Goal: Task Accomplishment & Management: Manage account settings

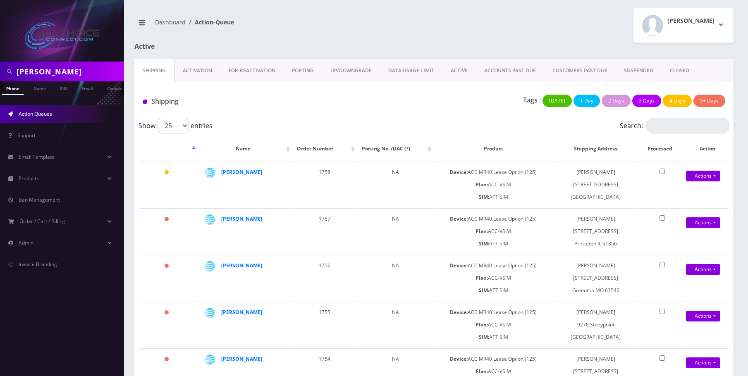
click at [27, 64] on input "bobbi" at bounding box center [69, 72] width 105 height 16
paste input "Watkins"
type input "Watkins"
drag, startPoint x: 40, startPoint y: 92, endPoint x: 48, endPoint y: 92, distance: 7.5
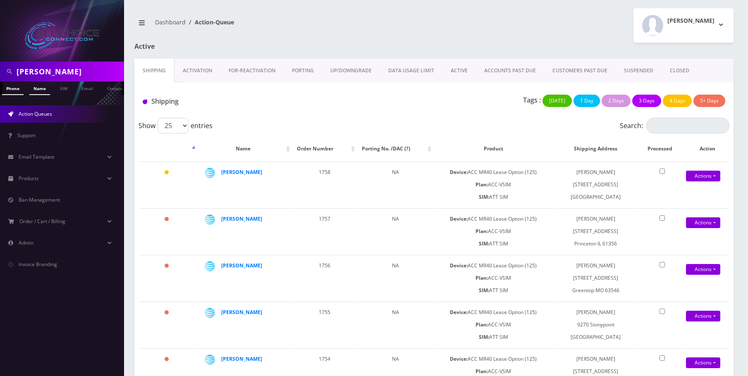
click at [40, 92] on link "Name" at bounding box center [39, 88] width 21 height 14
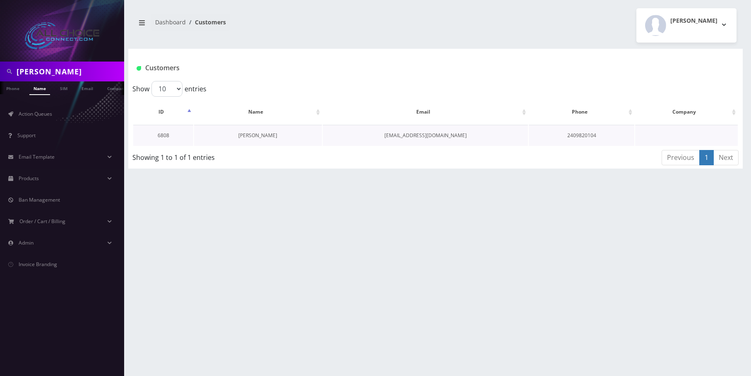
click at [246, 133] on link "Charity Watkins" at bounding box center [257, 135] width 39 height 7
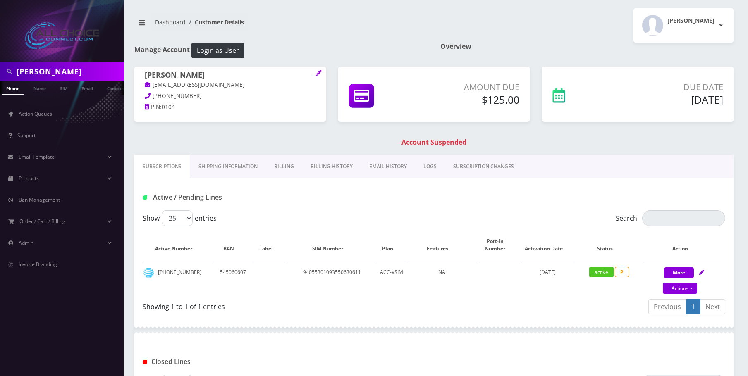
click at [323, 169] on link "Billing History" at bounding box center [331, 167] width 59 height 24
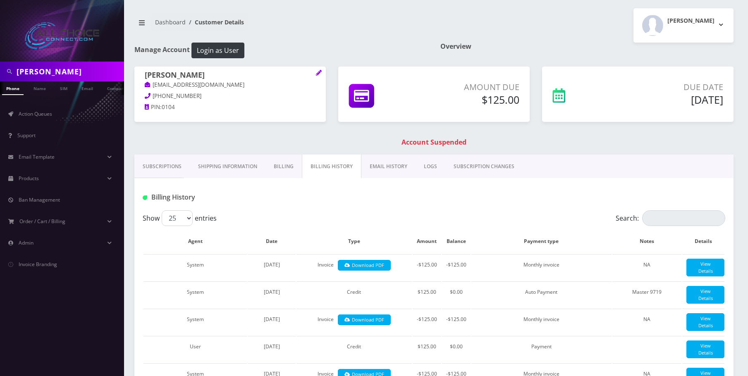
click at [60, 74] on input "Watkins" at bounding box center [69, 72] width 105 height 16
type input "vole"
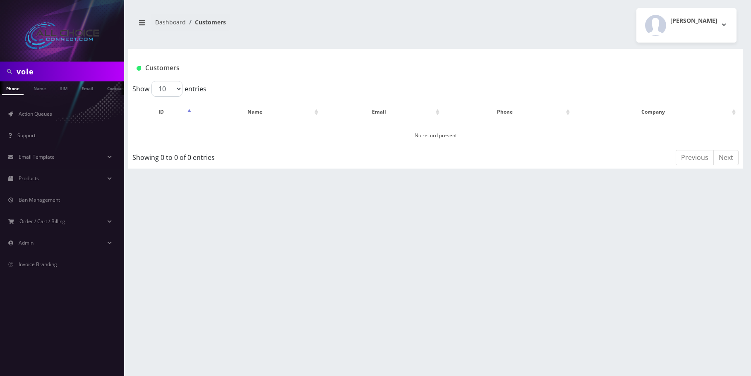
click at [24, 72] on input "vole" at bounding box center [69, 72] width 105 height 16
type input "[PERSON_NAME]"
click at [47, 88] on link "Name" at bounding box center [39, 88] width 21 height 14
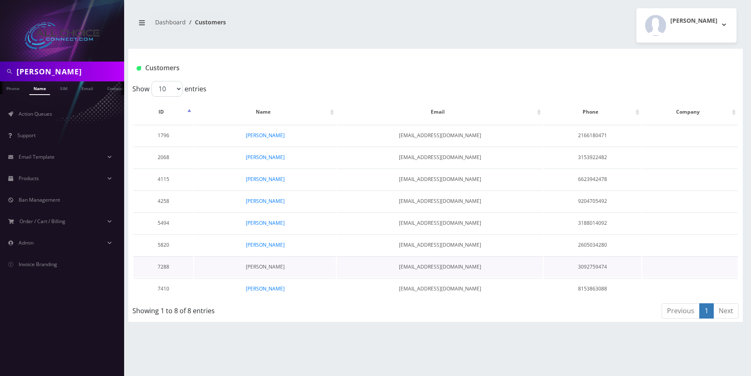
click at [267, 268] on link "[PERSON_NAME]" at bounding box center [265, 266] width 39 height 7
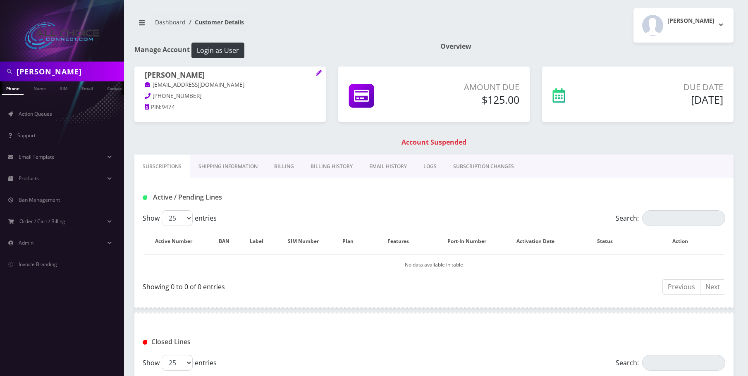
click at [295, 168] on link "Billing" at bounding box center [284, 167] width 36 height 24
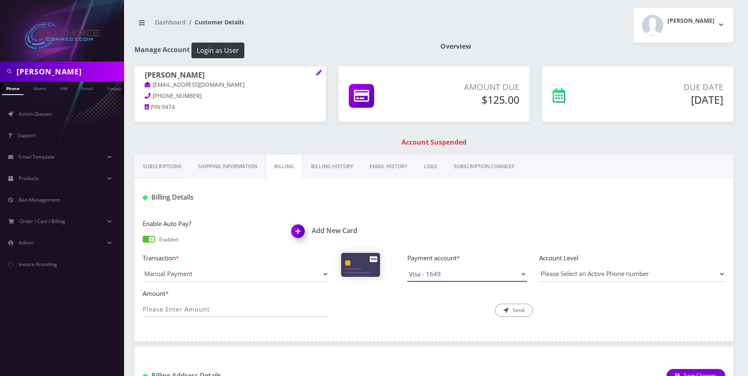
click at [454, 275] on select "Visa - 1649" at bounding box center [467, 274] width 120 height 16
click at [302, 232] on img at bounding box center [299, 234] width 24 height 24
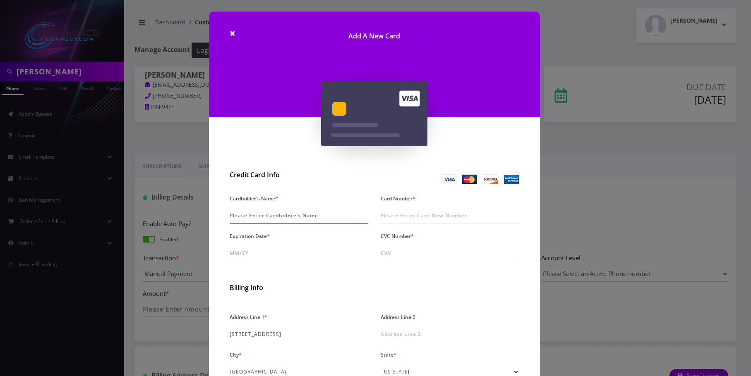
click at [283, 215] on input "Cardholder's Name *" at bounding box center [299, 216] width 139 height 16
type input "[PERSON_NAME]"
drag, startPoint x: 387, startPoint y: 215, endPoint x: 380, endPoint y: 211, distance: 8.0
click at [386, 214] on input "Card Number *" at bounding box center [450, 216] width 139 height 16
type input "4342 5700 6254 6610"
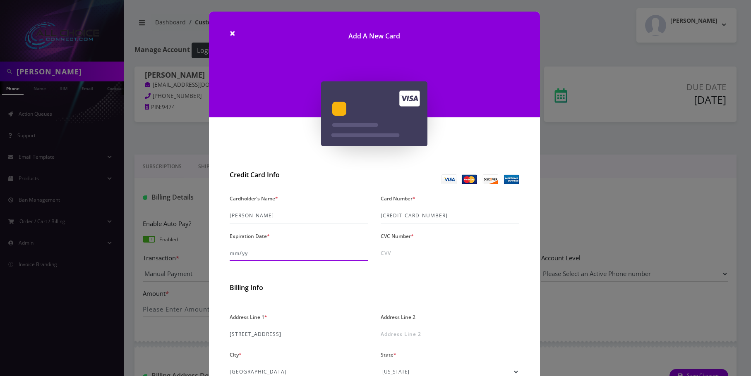
click at [258, 254] on input "Expiration Date *" at bounding box center [299, 254] width 139 height 16
type input "07/29"
click at [392, 253] on input "CVC Number *" at bounding box center [450, 254] width 139 height 16
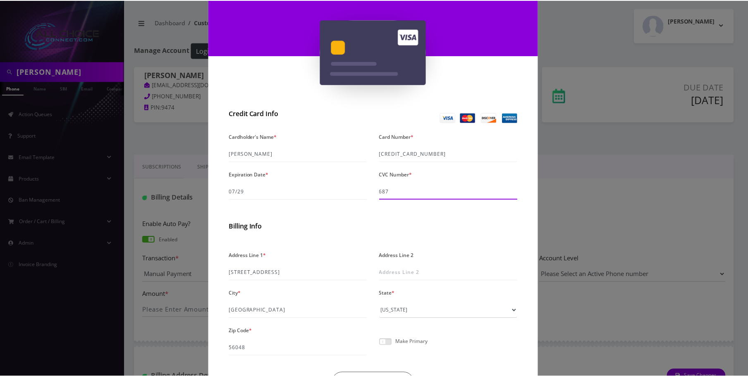
scroll to position [117, 0]
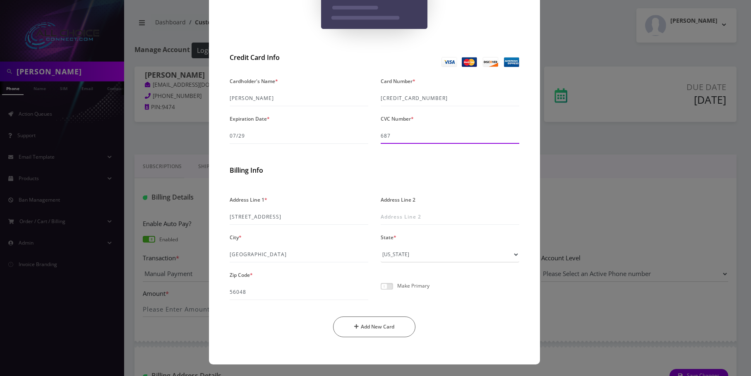
type input "687"
click at [384, 290] on div "Make Primary" at bounding box center [449, 289] width 151 height 21
click at [383, 283] on span at bounding box center [387, 286] width 12 height 7
click at [381, 291] on input "checkbox" at bounding box center [381, 291] width 0 height 0
click at [376, 329] on button "Add New Card" at bounding box center [374, 327] width 82 height 21
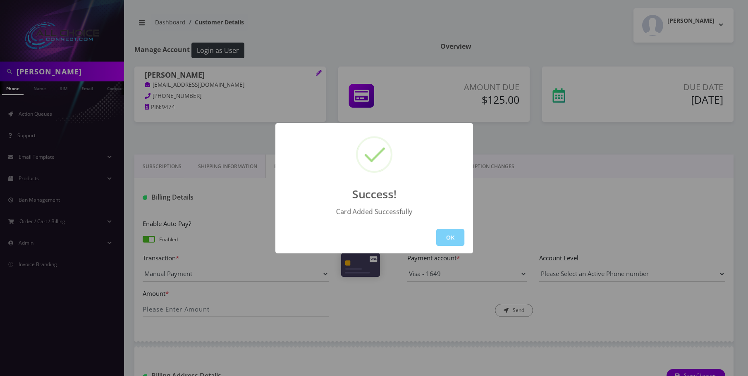
click at [457, 242] on button "OK" at bounding box center [450, 237] width 28 height 17
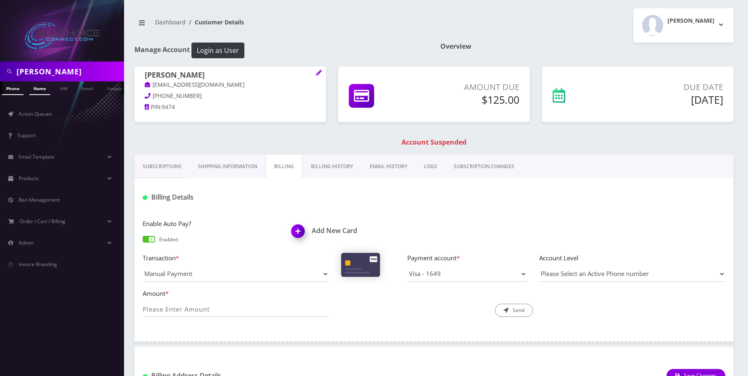
click at [46, 87] on link "Name" at bounding box center [39, 88] width 21 height 14
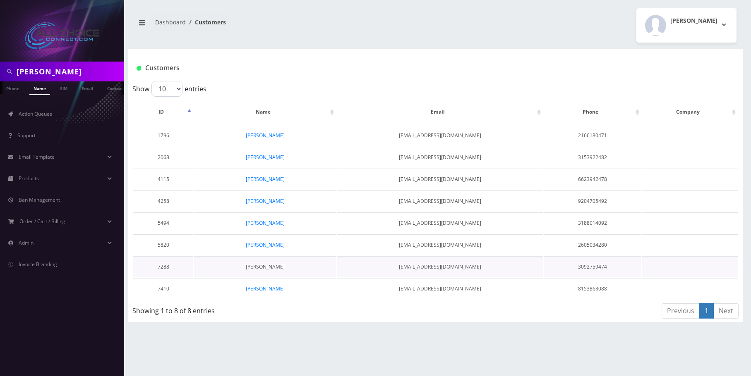
click at [274, 268] on link "[PERSON_NAME]" at bounding box center [265, 266] width 39 height 7
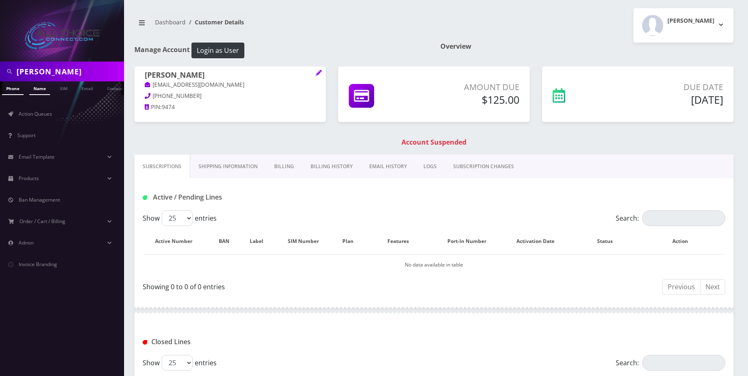
click at [46, 92] on link "Name" at bounding box center [39, 88] width 21 height 14
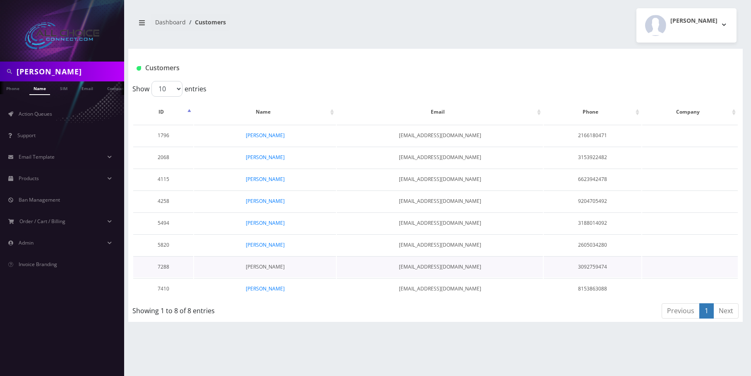
drag, startPoint x: 266, startPoint y: 266, endPoint x: 270, endPoint y: 265, distance: 4.3
click at [266, 266] on link "[PERSON_NAME]" at bounding box center [265, 266] width 39 height 7
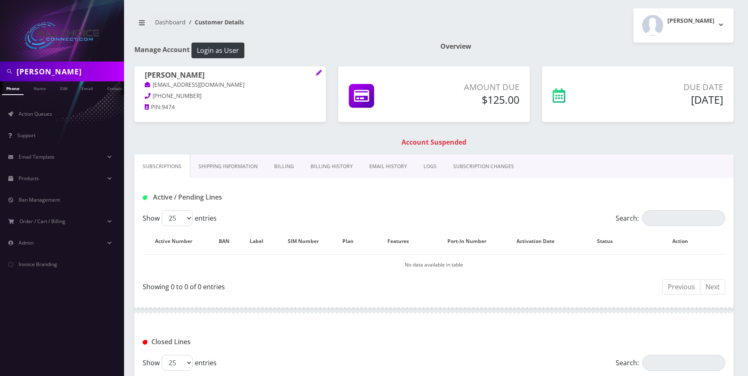
click at [285, 166] on link "Billing" at bounding box center [284, 167] width 36 height 24
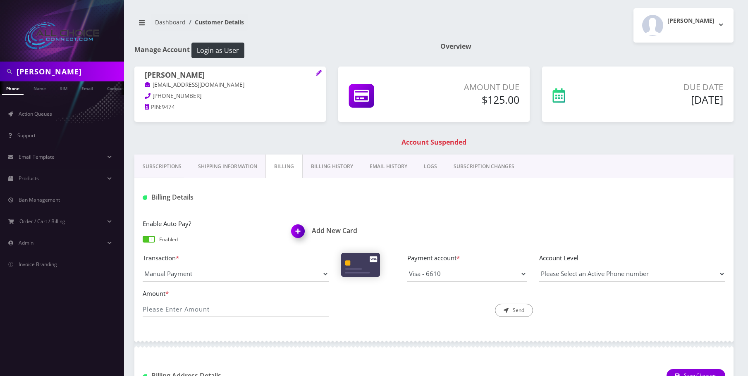
click at [224, 301] on div "Amount *" at bounding box center [235, 303] width 199 height 29
click at [225, 311] on input "Amount *" at bounding box center [236, 310] width 186 height 16
type input "162.50"
drag, startPoint x: 187, startPoint y: 310, endPoint x: 22, endPoint y: 290, distance: 165.5
click at [22, 290] on div "cole Phone Name SIM Email Company Customer Action Queues Support Email Template…" at bounding box center [374, 262] width 748 height 525
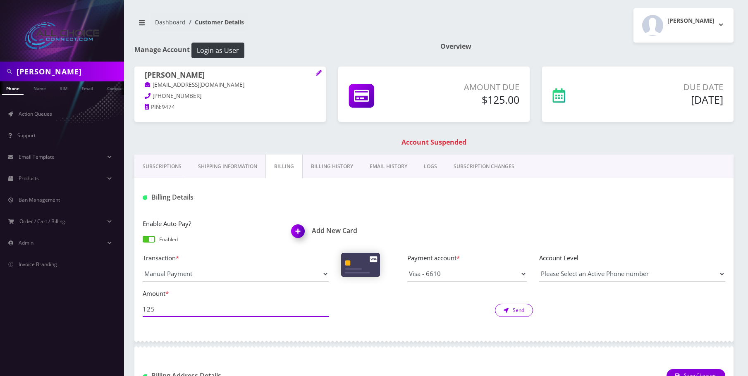
type input "125"
click at [507, 306] on button "Send" at bounding box center [514, 310] width 38 height 13
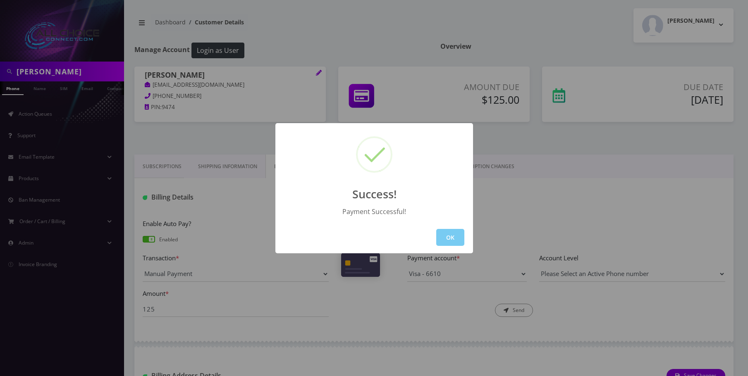
click at [453, 232] on button "OK" at bounding box center [450, 237] width 28 height 17
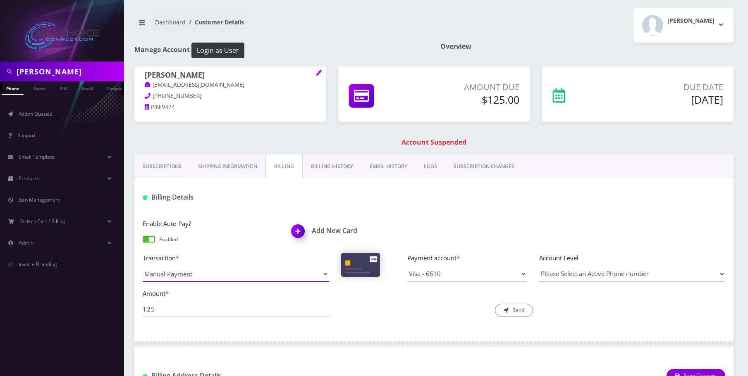
drag, startPoint x: 250, startPoint y: 282, endPoint x: 244, endPoint y: 282, distance: 6.6
click at [250, 282] on select "Manual Payment Custom Charge Manual Credit Custom Invoice" at bounding box center [236, 274] width 186 height 16
select select "Custom Charge"
click at [143, 266] on select "Manual Payment Custom Charge Manual Credit Custom Invoice" at bounding box center [236, 274] width 186 height 16
click at [198, 309] on input "125" at bounding box center [236, 310] width 186 height 16
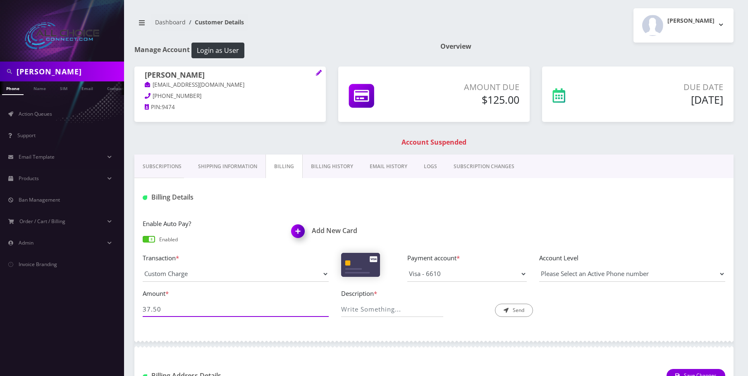
type input "37.50"
click at [378, 305] on input "Description *" at bounding box center [392, 310] width 102 height 16
type input "prorate to 10/24"
click at [528, 307] on button "Send" at bounding box center [514, 310] width 38 height 13
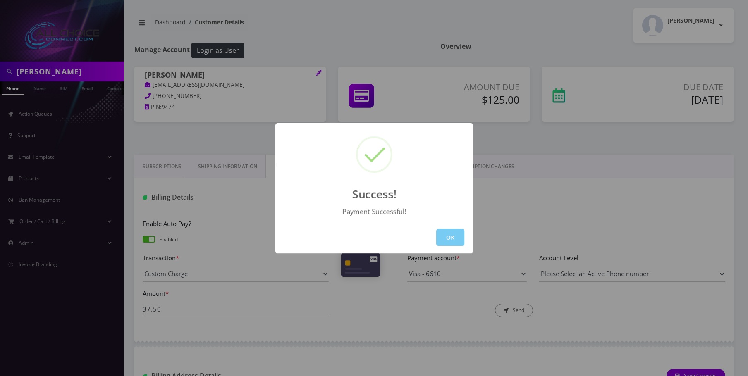
click at [456, 237] on button "OK" at bounding box center [450, 237] width 28 height 17
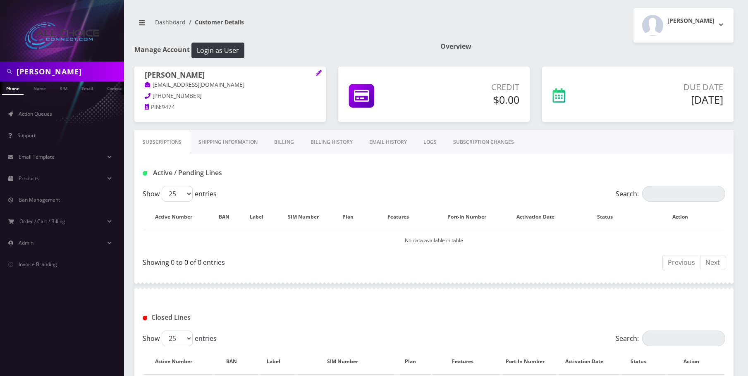
click at [288, 139] on link "Billing" at bounding box center [284, 142] width 36 height 24
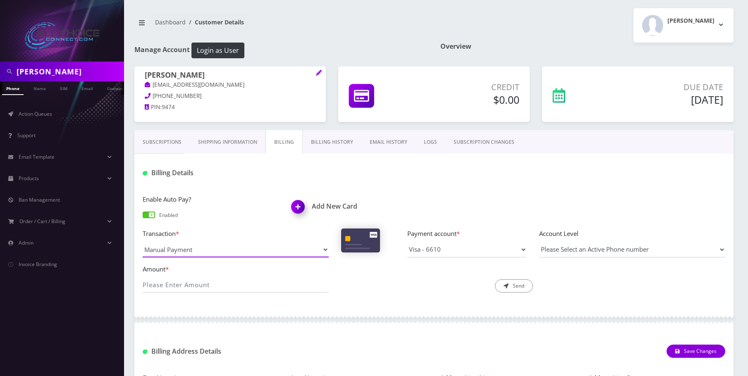
click at [216, 251] on select "Manual Payment Custom Charge Manual Credit Custom Invoice" at bounding box center [236, 250] width 186 height 16
select select "Manual Credit"
click at [143, 242] on select "Manual Payment Custom Charge Manual Credit Custom Invoice" at bounding box center [236, 250] width 186 height 16
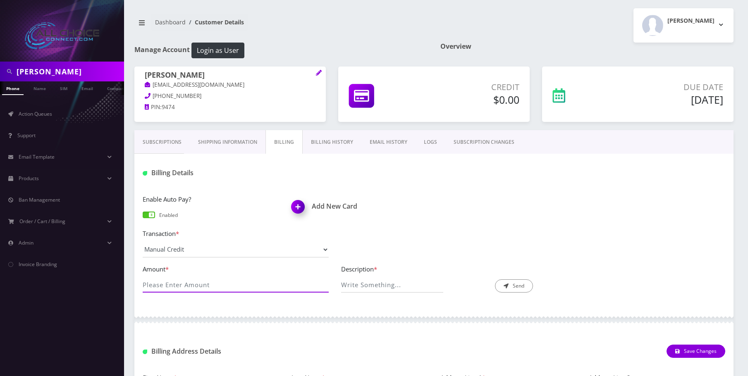
click at [187, 283] on input "Amount *" at bounding box center [236, 285] width 186 height 16
type input "125"
click at [367, 282] on input "Description *" at bounding box center [392, 285] width 102 height 16
type input "prorated through 10/24/2025"
click at [515, 286] on button "Send" at bounding box center [514, 286] width 38 height 13
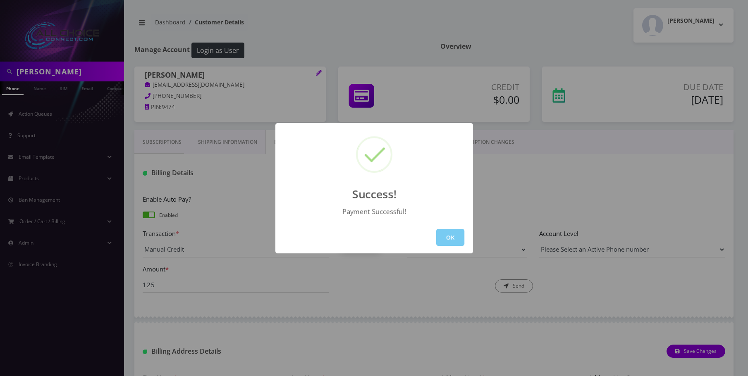
click at [449, 239] on button "OK" at bounding box center [450, 237] width 28 height 17
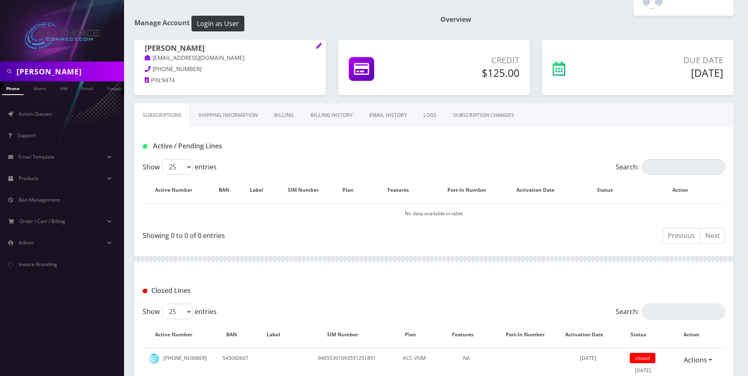
scroll to position [41, 0]
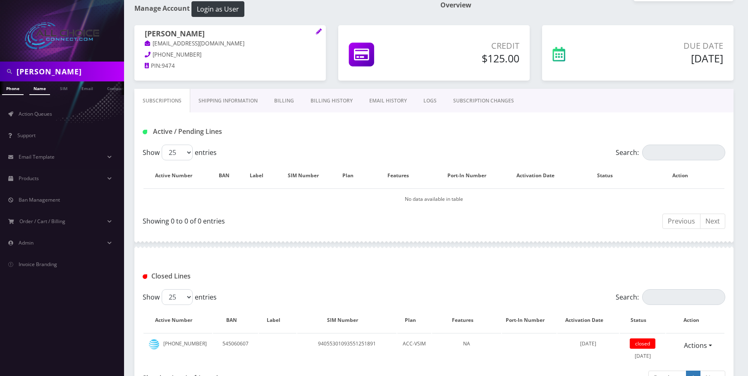
click at [31, 91] on link "Name" at bounding box center [39, 88] width 21 height 14
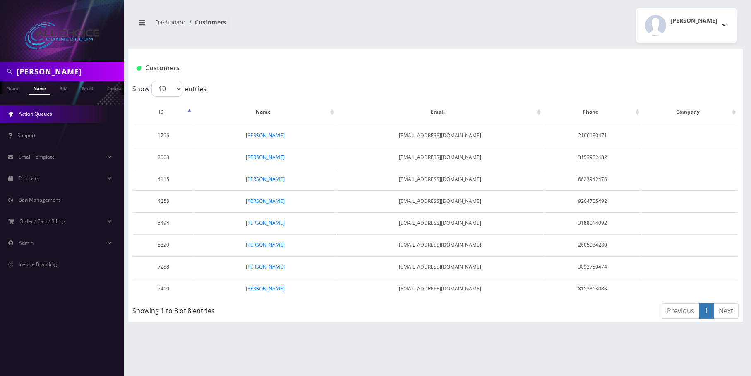
click at [30, 113] on span "Action Queues" at bounding box center [36, 113] width 34 height 7
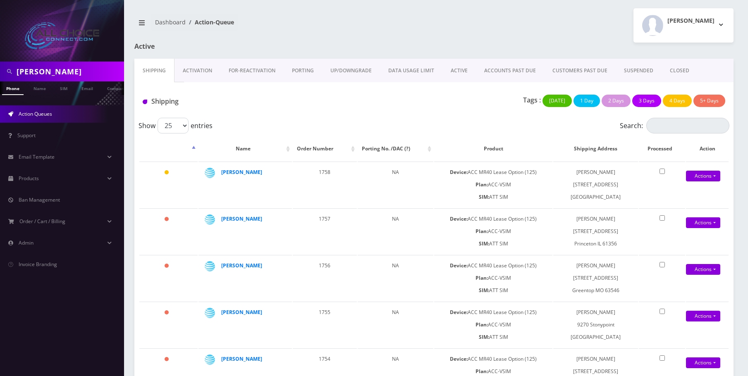
click at [680, 65] on link "CLOSED" at bounding box center [680, 71] width 36 height 24
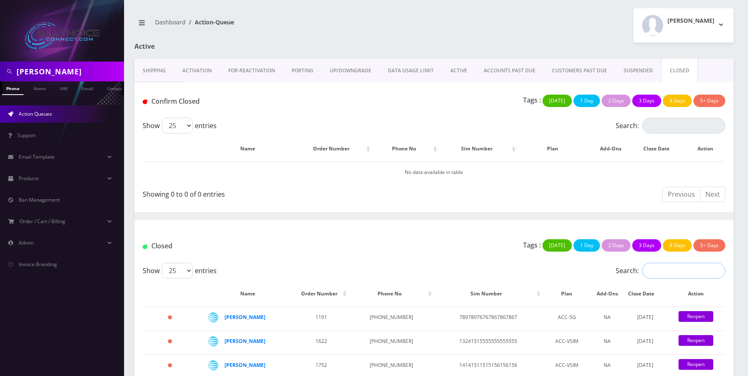
click at [669, 271] on input "Search:" at bounding box center [683, 271] width 83 height 16
type input "[PERSON_NAME]"
click at [688, 321] on link "Reopen" at bounding box center [696, 316] width 35 height 11
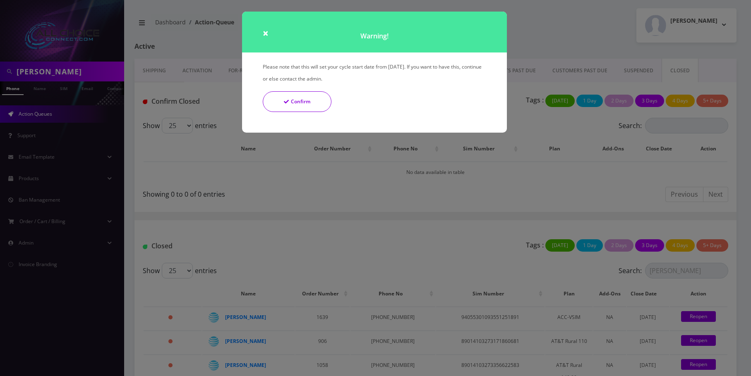
click at [301, 98] on button "Confirm" at bounding box center [297, 101] width 69 height 21
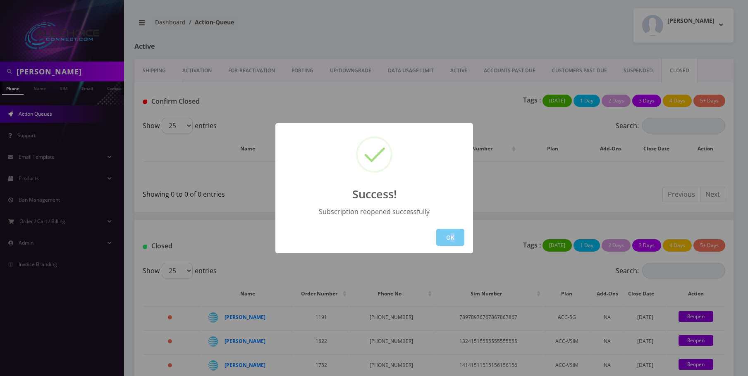
drag, startPoint x: 448, startPoint y: 249, endPoint x: 450, endPoint y: 243, distance: 5.6
click at [450, 244] on div "OK" at bounding box center [374, 238] width 198 height 32
click at [459, 234] on button "OK" at bounding box center [450, 237] width 28 height 17
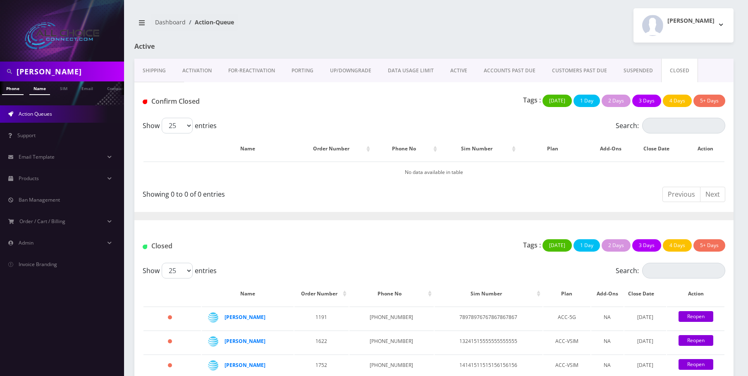
click at [46, 87] on link "Name" at bounding box center [39, 88] width 21 height 14
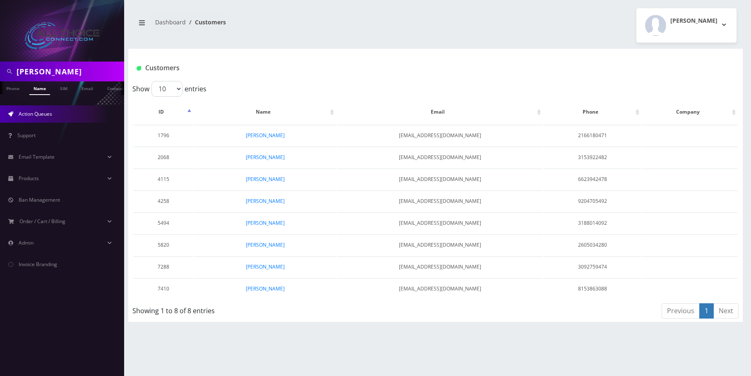
click at [21, 113] on span "Action Queues" at bounding box center [36, 113] width 34 height 7
